Goal: Find specific page/section: Find specific page/section

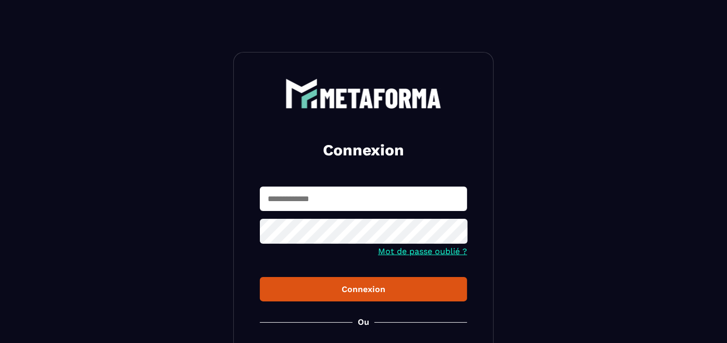
type input "**********"
click at [272, 285] on div "Connexion" at bounding box center [363, 290] width 190 height 10
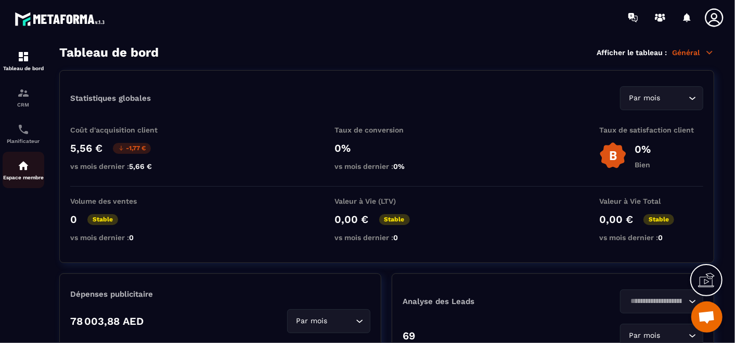
click at [19, 174] on div "Espace membre" at bounding box center [24, 170] width 42 height 21
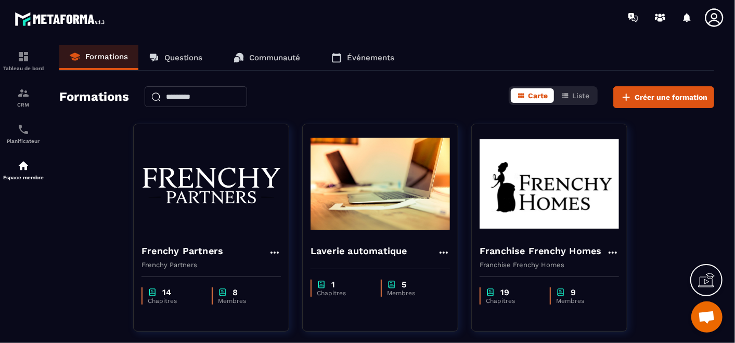
click at [193, 67] on link "Questions" at bounding box center [175, 57] width 74 height 25
